Goal: Task Accomplishment & Management: Manage account settings

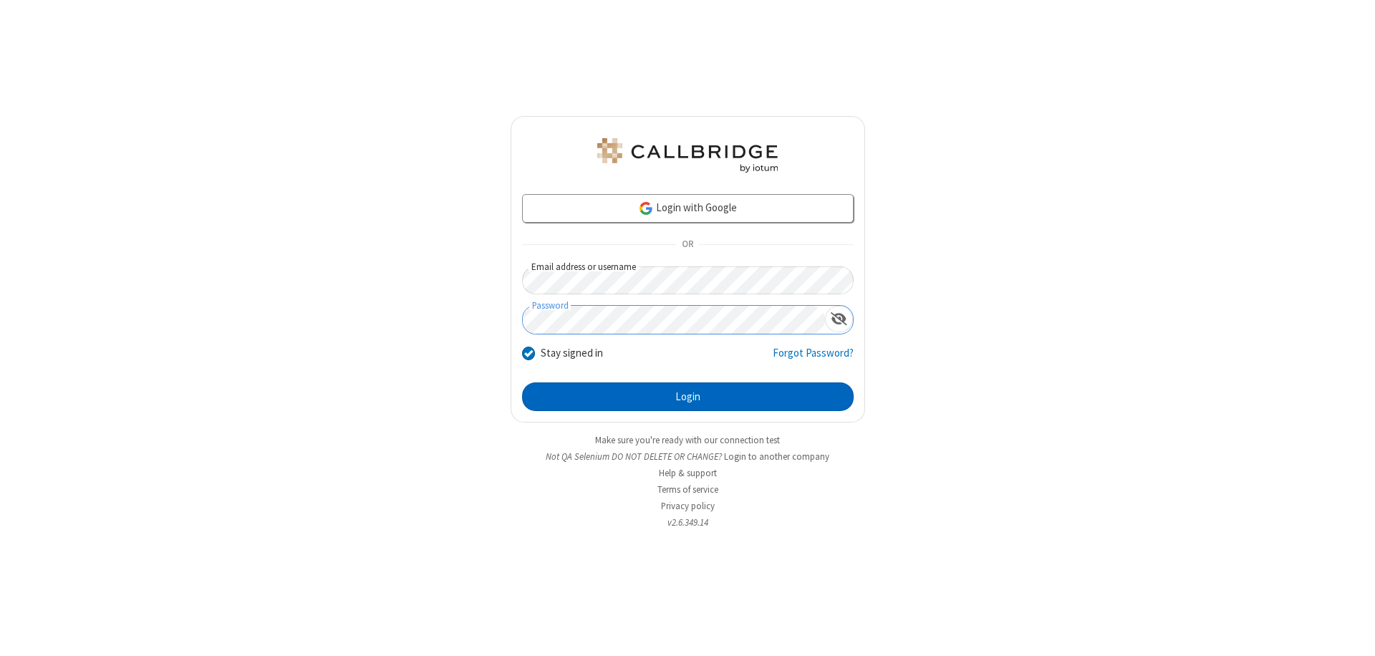
click at [687, 397] on button "Login" at bounding box center [688, 396] width 332 height 29
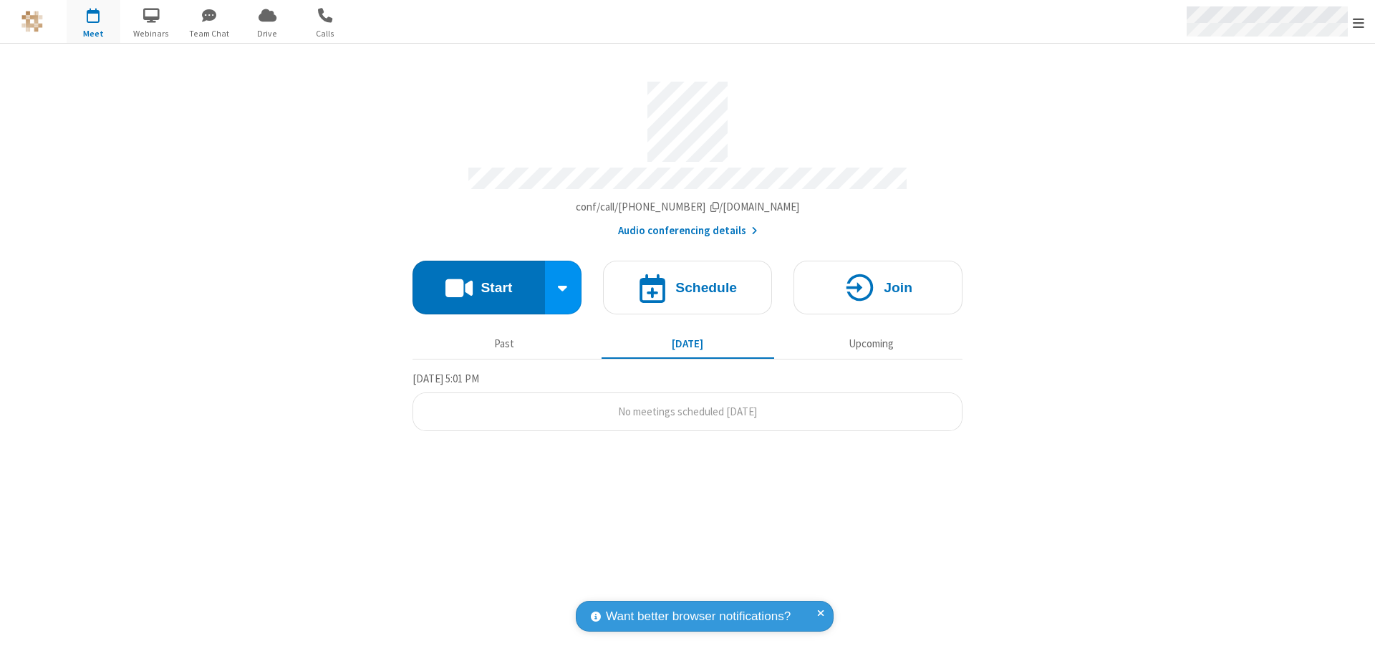
click at [1358, 22] on span "Open menu" at bounding box center [1358, 23] width 11 height 14
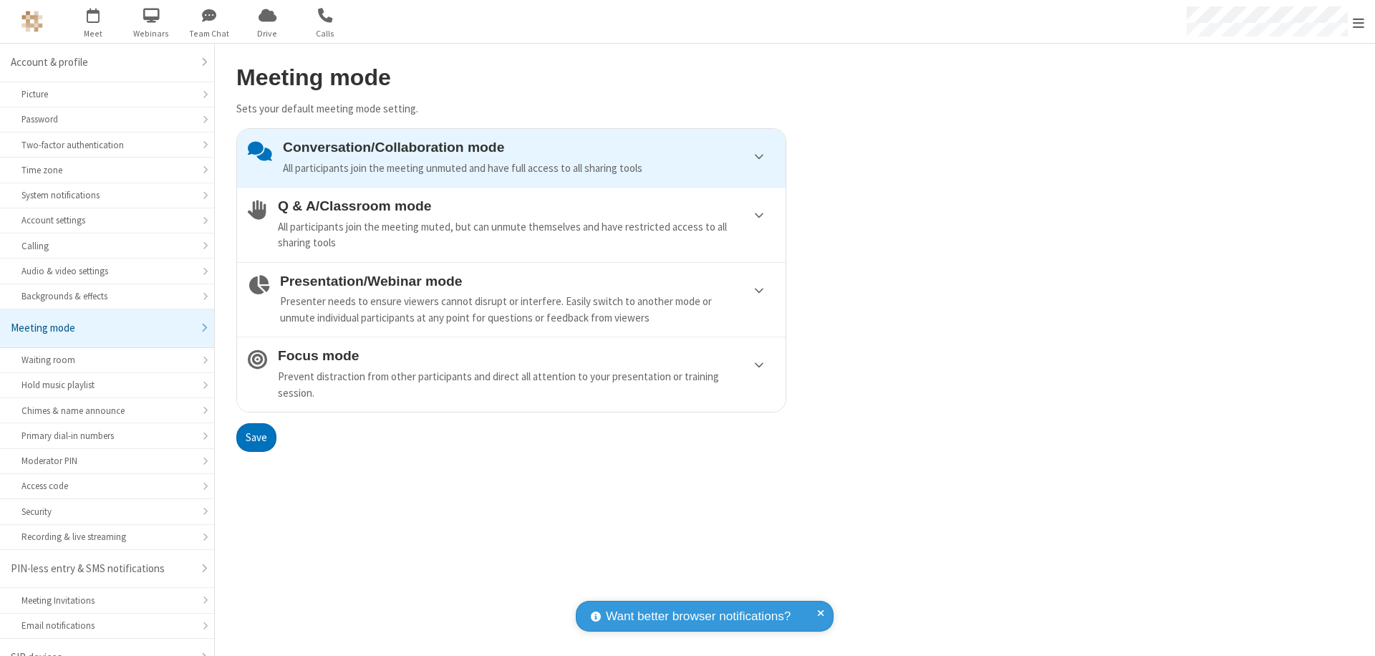
scroll to position [20, 0]
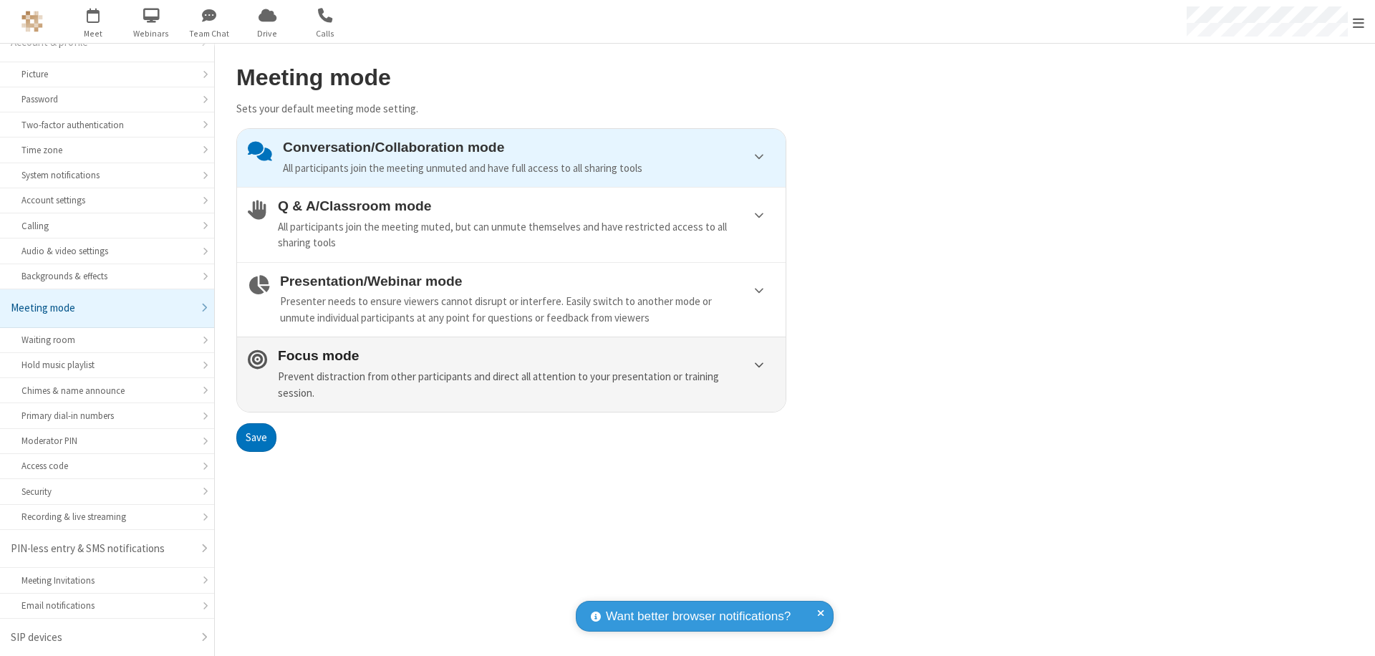
click at [511, 374] on div "Prevent distraction from other participants and direct all attention to your pr…" at bounding box center [526, 385] width 497 height 32
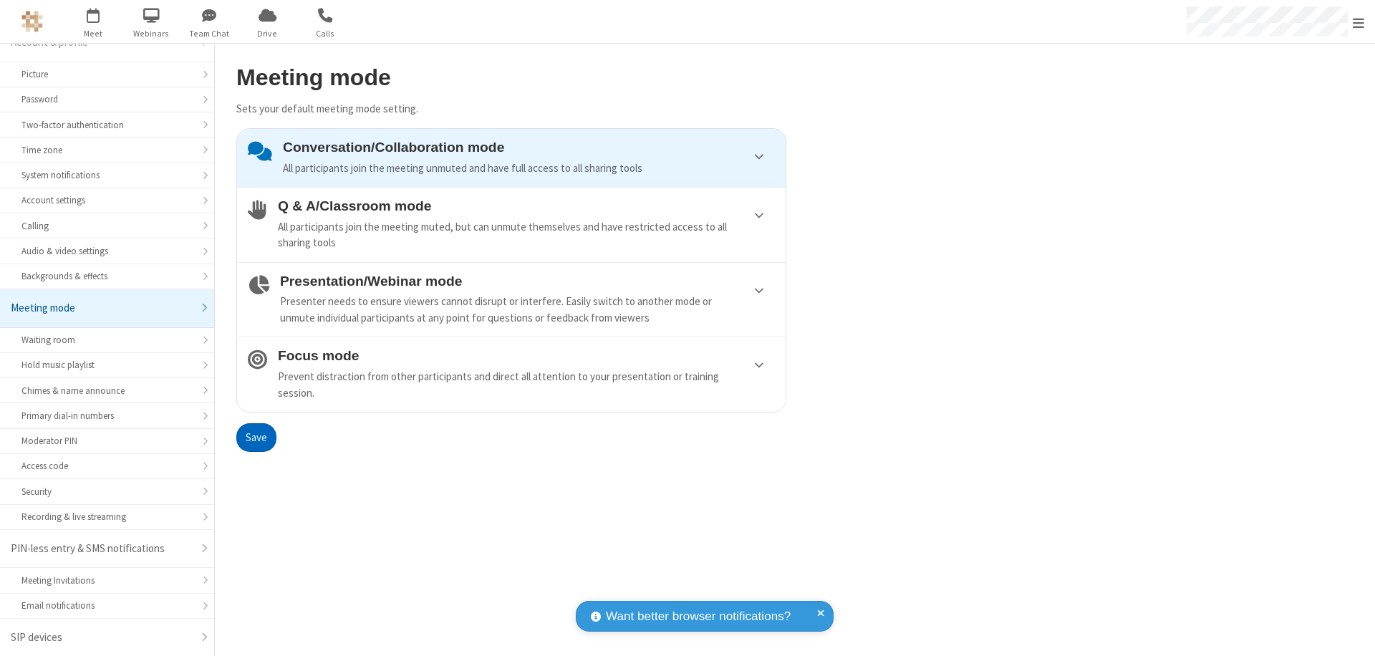
click at [256, 437] on button "Save" at bounding box center [256, 437] width 40 height 29
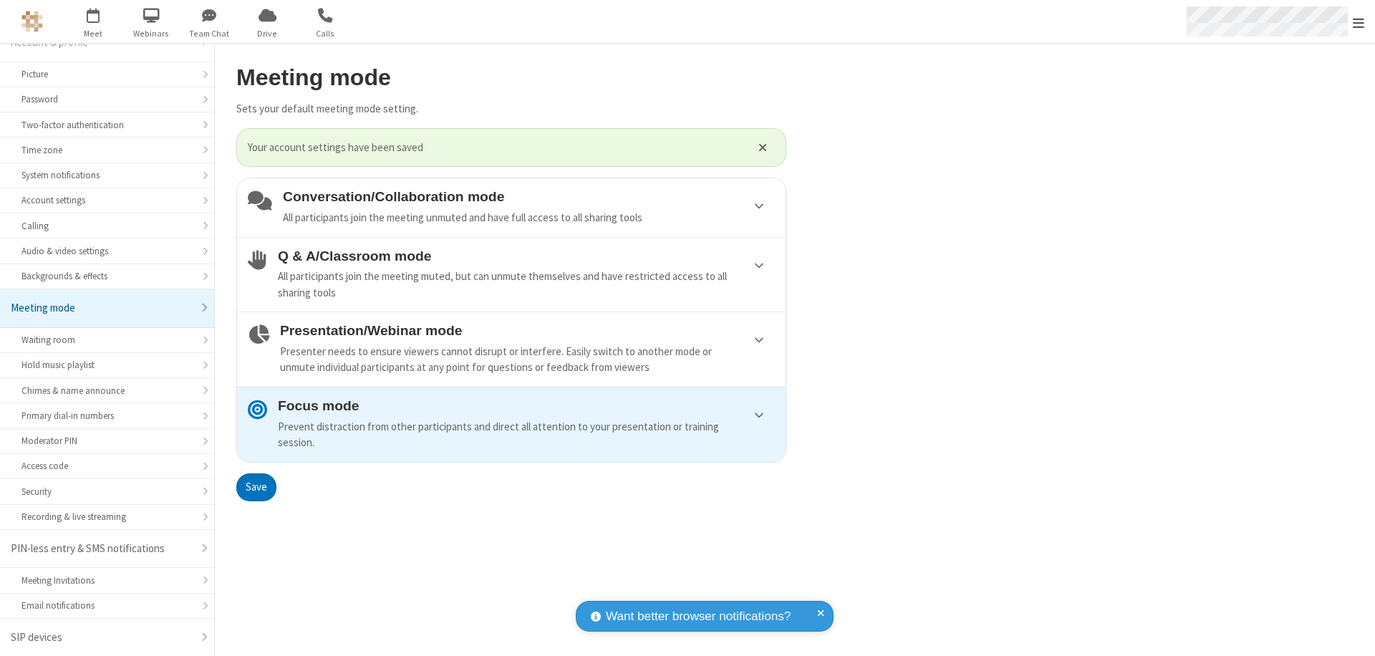
click at [1358, 21] on span "Open menu" at bounding box center [1358, 23] width 11 height 14
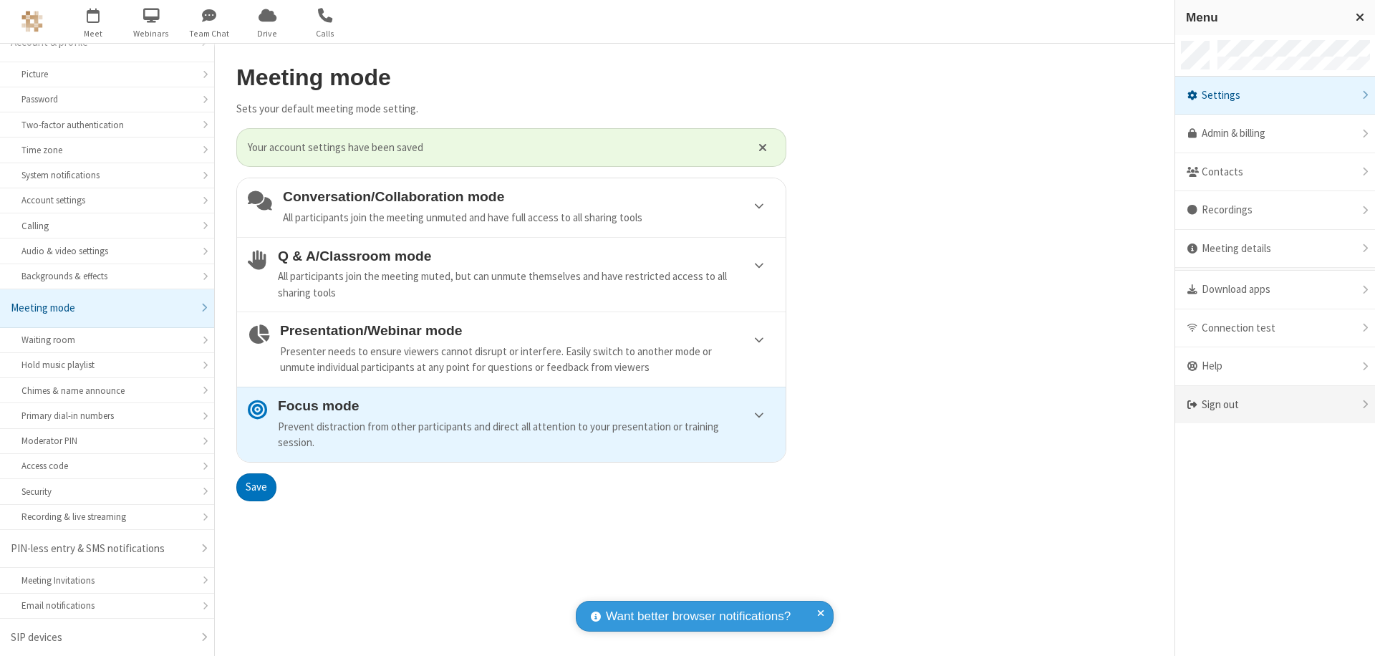
click at [1275, 405] on div "Sign out" at bounding box center [1275, 405] width 200 height 38
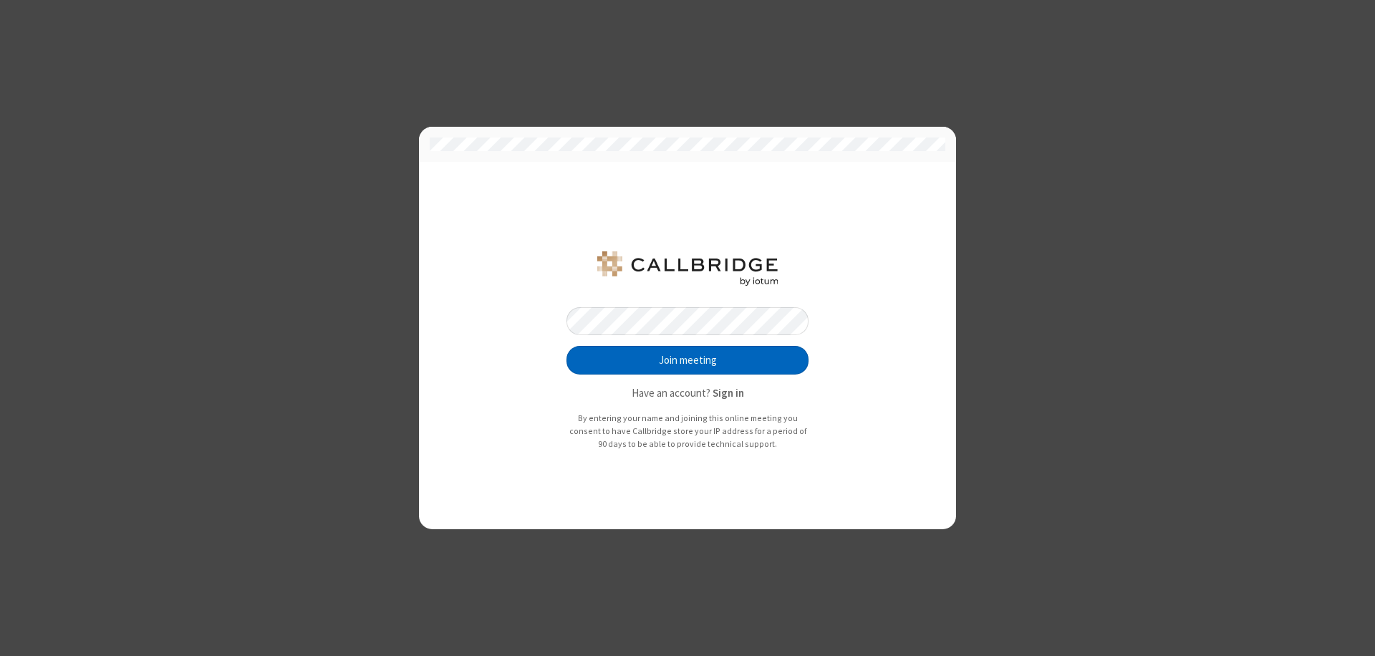
click at [687, 360] on button "Join meeting" at bounding box center [687, 360] width 242 height 29
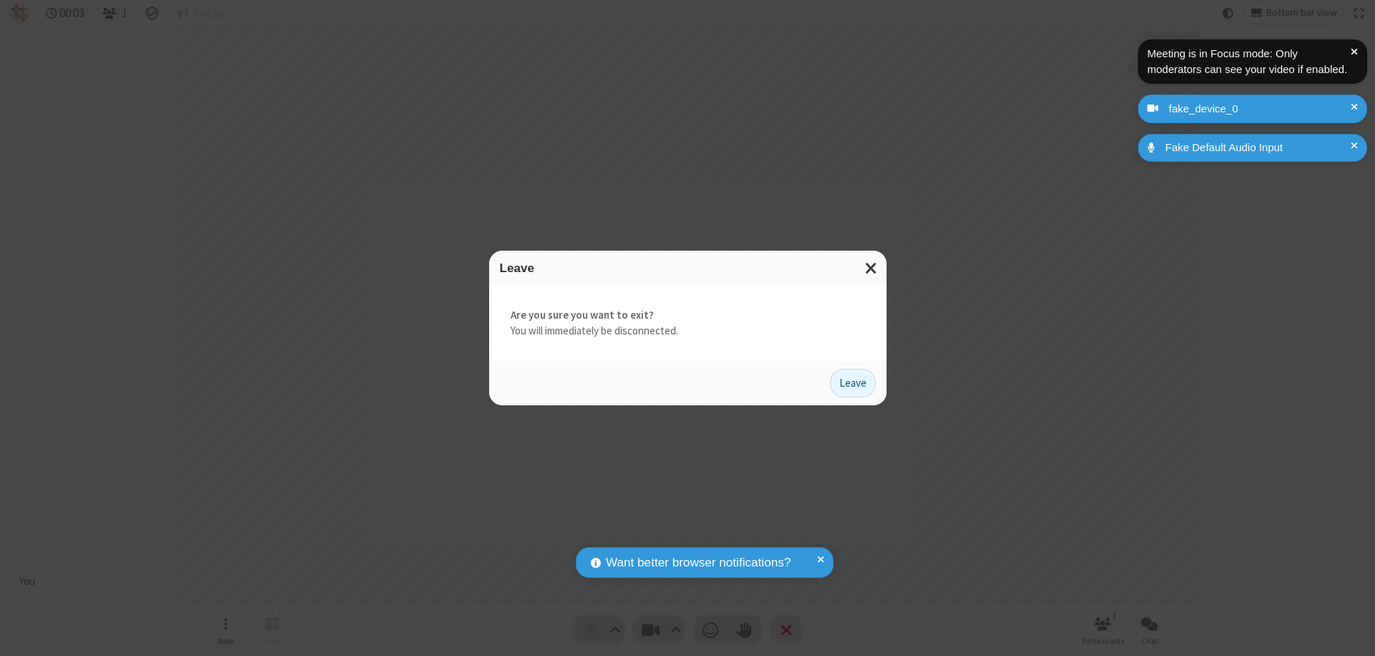
click at [853, 382] on button "Leave" at bounding box center [853, 383] width 46 height 29
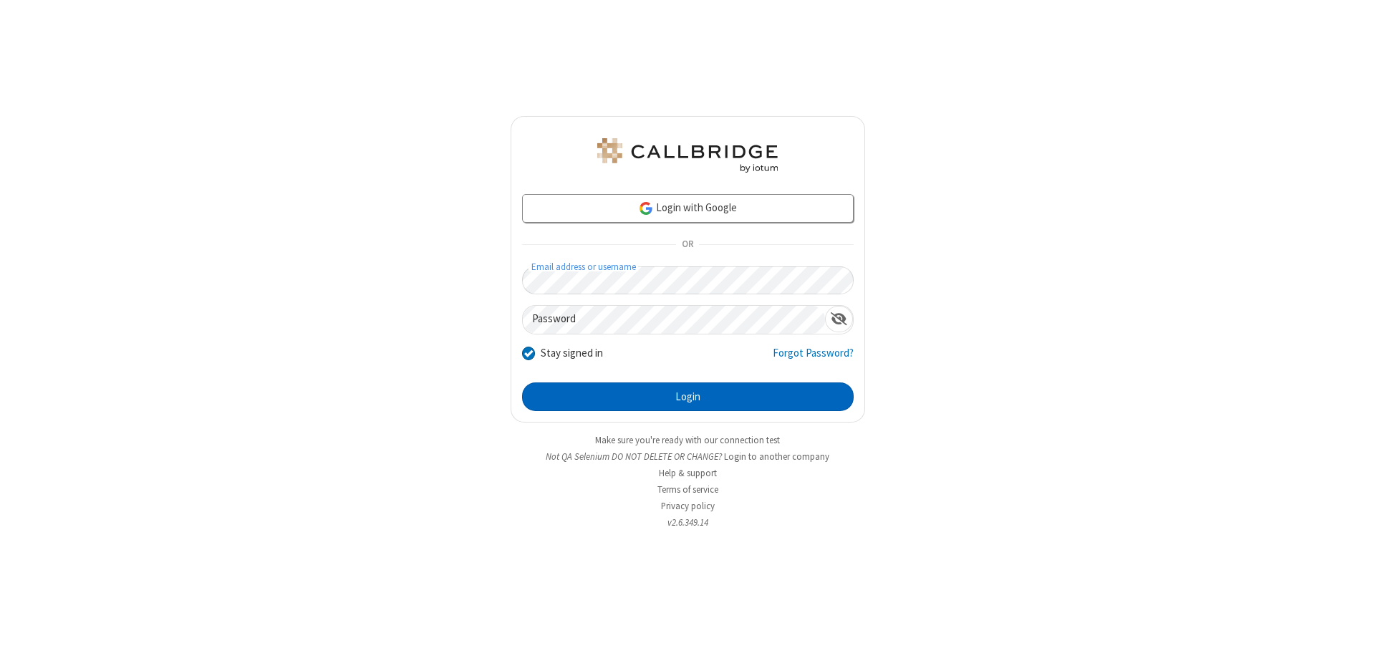
click at [687, 397] on button "Login" at bounding box center [688, 396] width 332 height 29
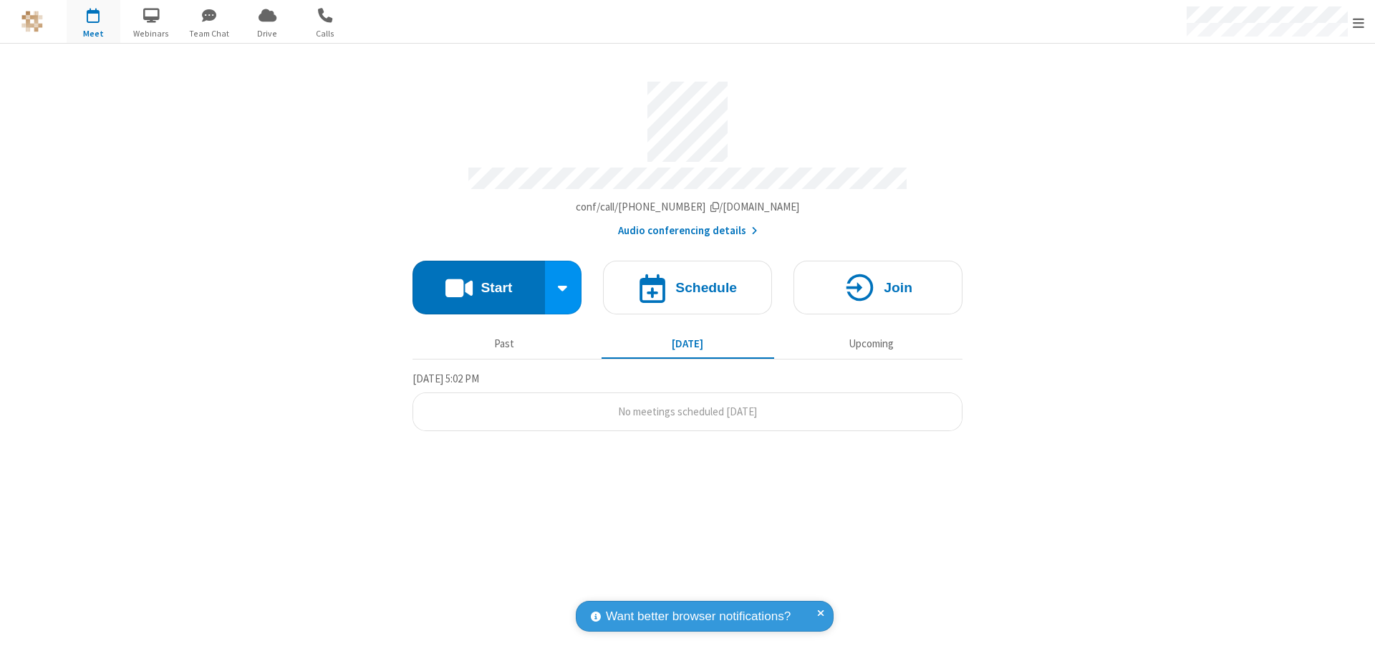
click at [1358, 22] on span "Open menu" at bounding box center [1358, 23] width 11 height 14
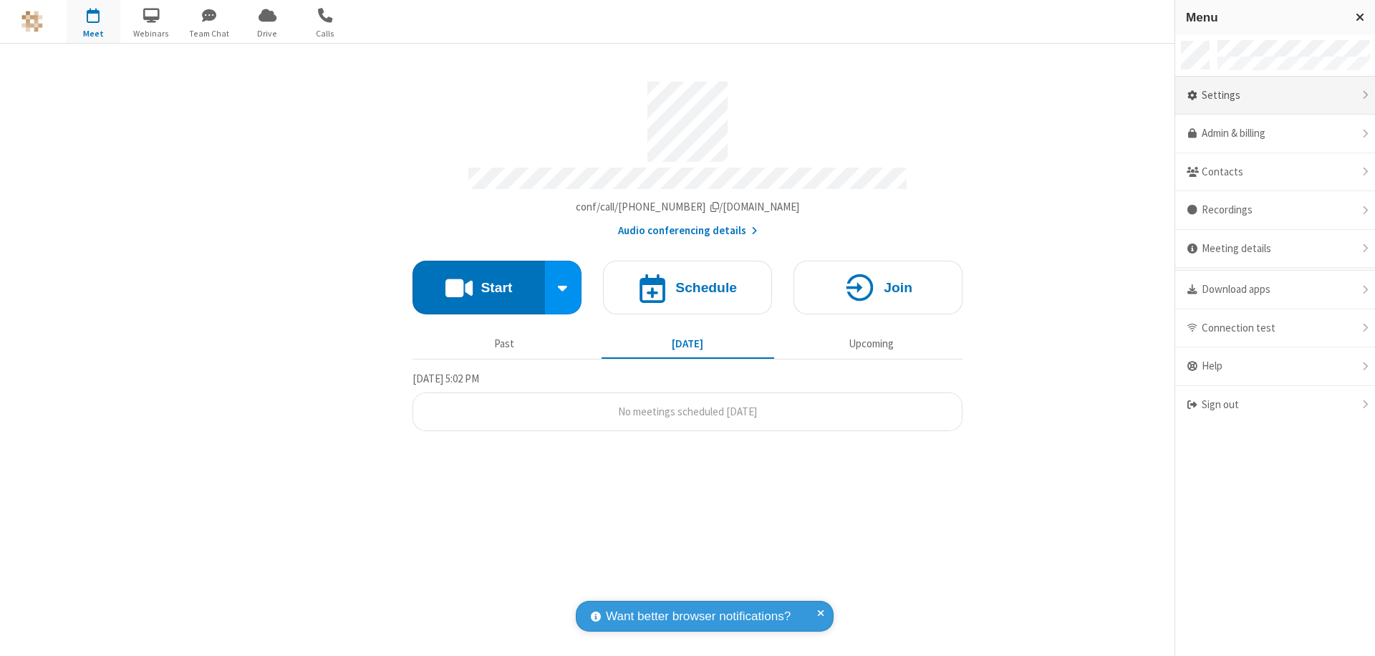
click at [1275, 95] on div "Settings" at bounding box center [1275, 96] width 200 height 39
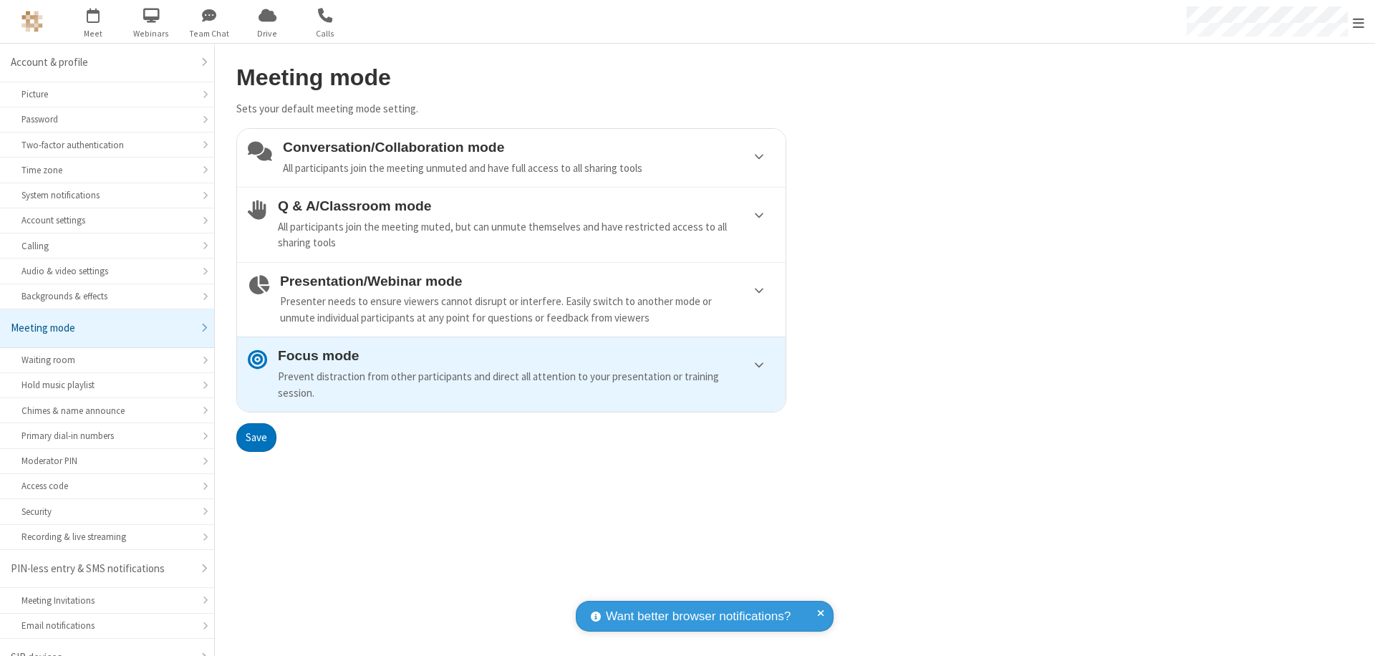
scroll to position [20, 0]
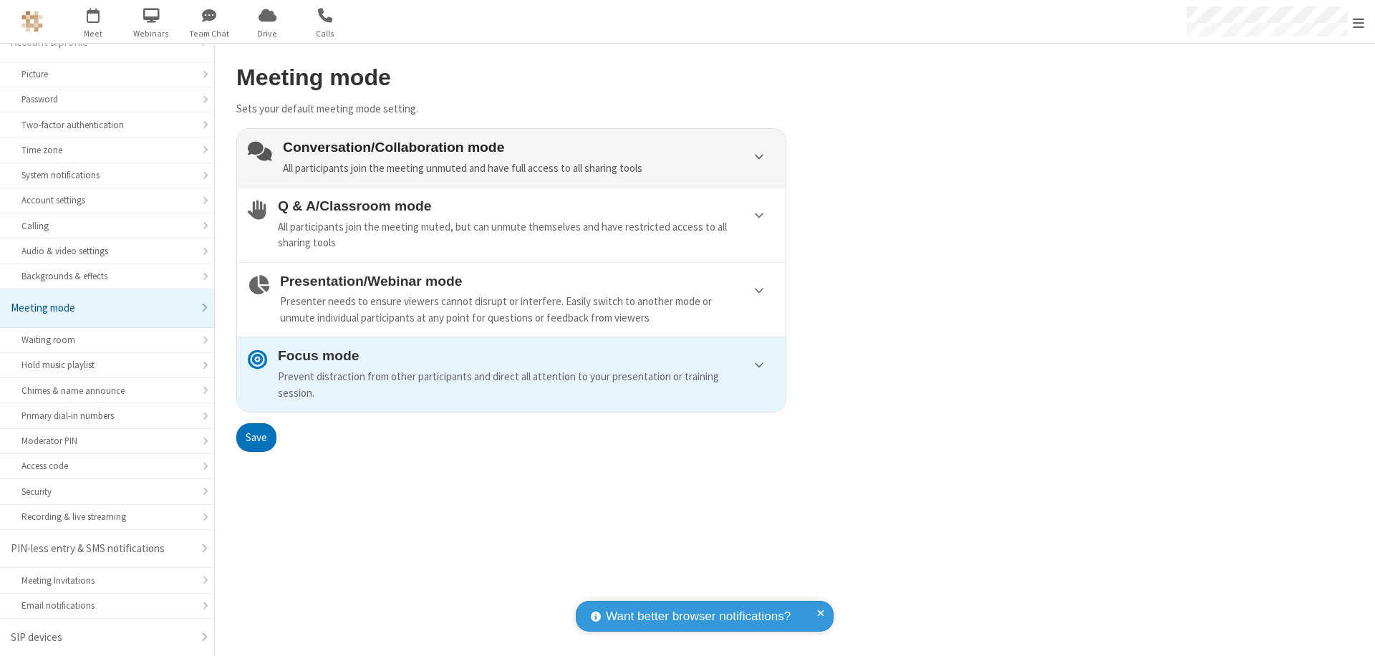
click at [511, 158] on div "Conversation/Collaboration mode All participants join the meeting unmuted and h…" at bounding box center [529, 158] width 492 height 37
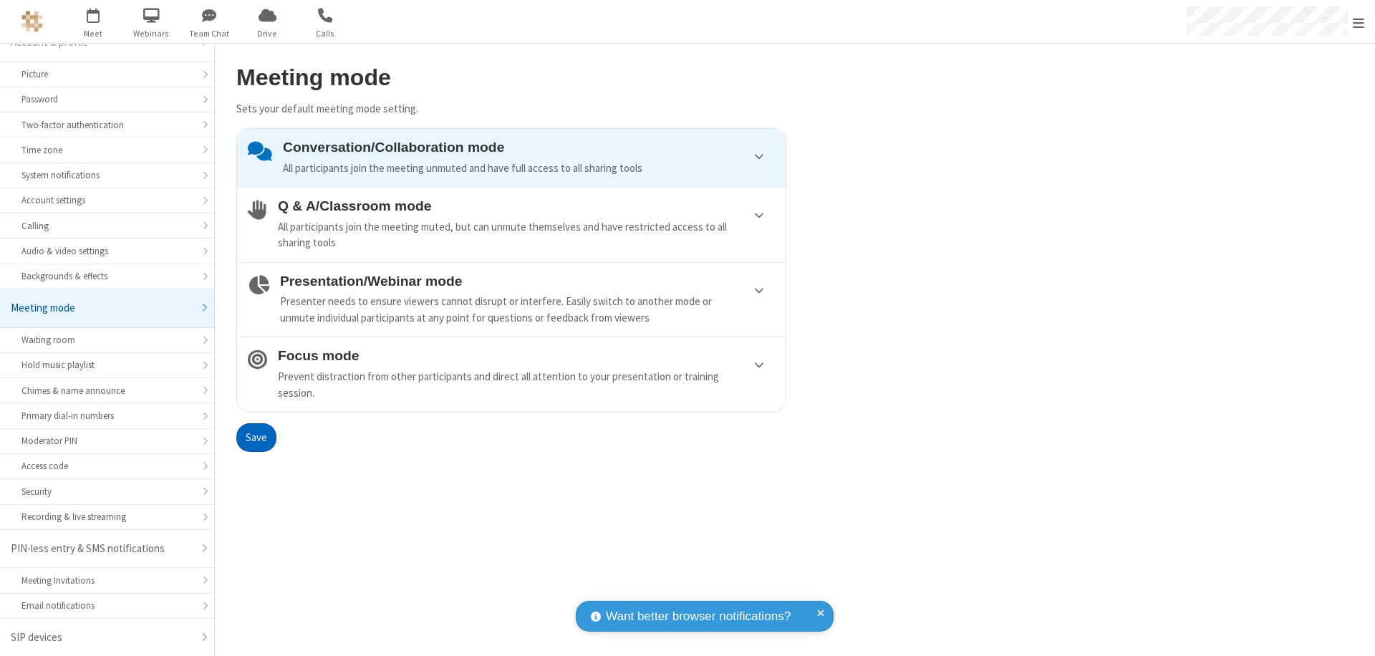
click at [256, 437] on button "Save" at bounding box center [256, 437] width 40 height 29
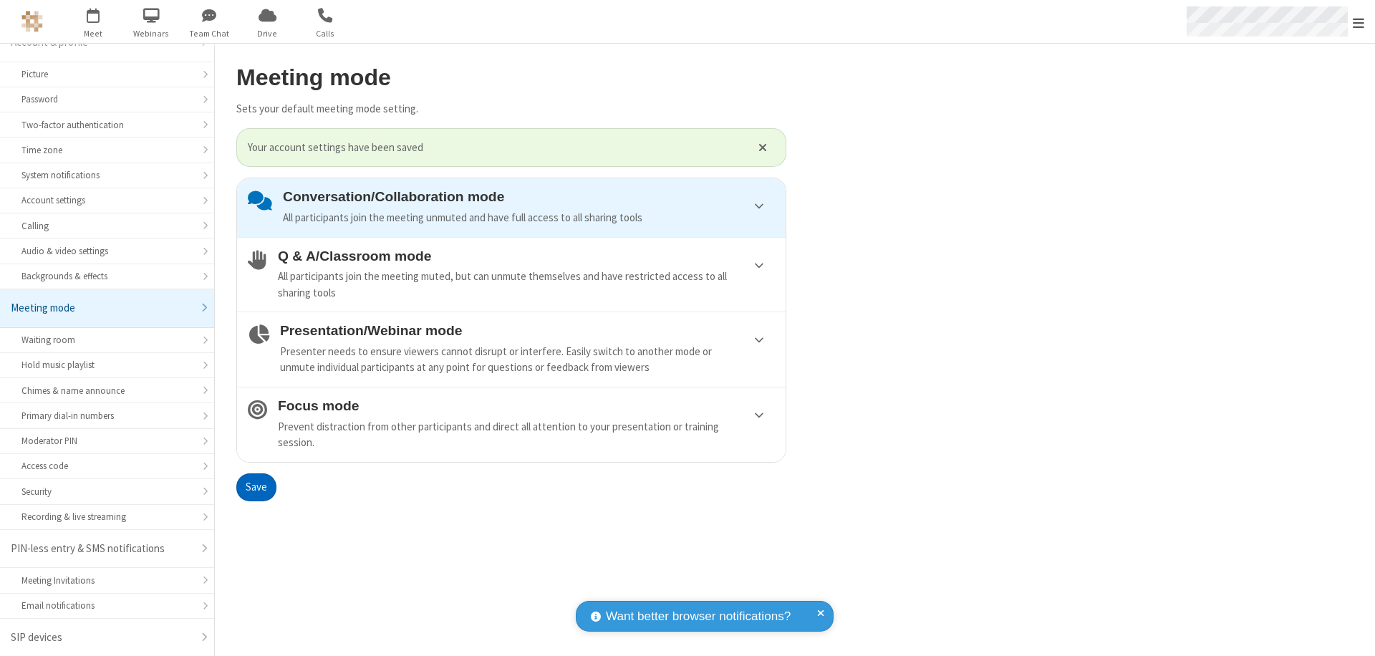
click at [1358, 21] on span "Open menu" at bounding box center [1358, 23] width 11 height 14
